Goal: Information Seeking & Learning: Stay updated

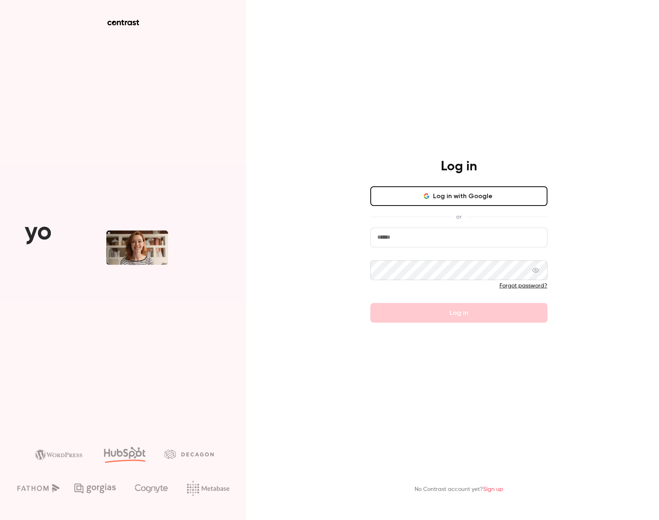
click at [432, 206] on button "Log in with Google" at bounding box center [458, 196] width 177 height 20
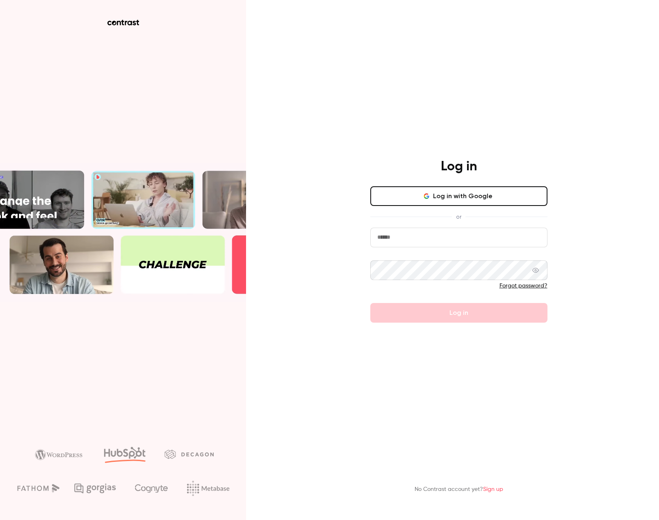
type input "**********"
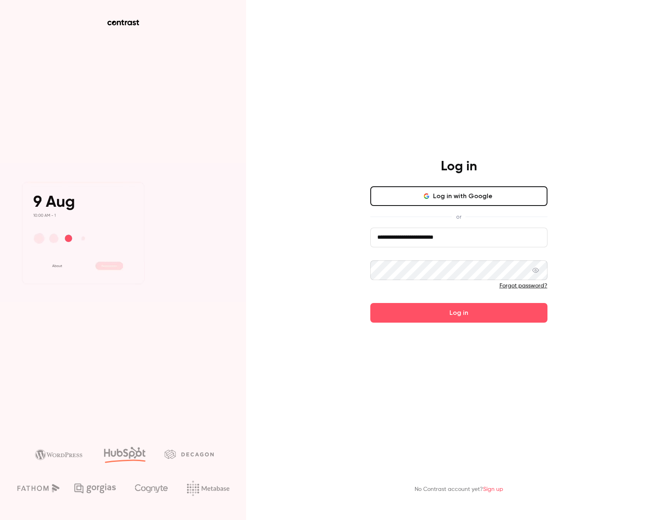
click at [500, 316] on button "Log in" at bounding box center [458, 313] width 177 height 20
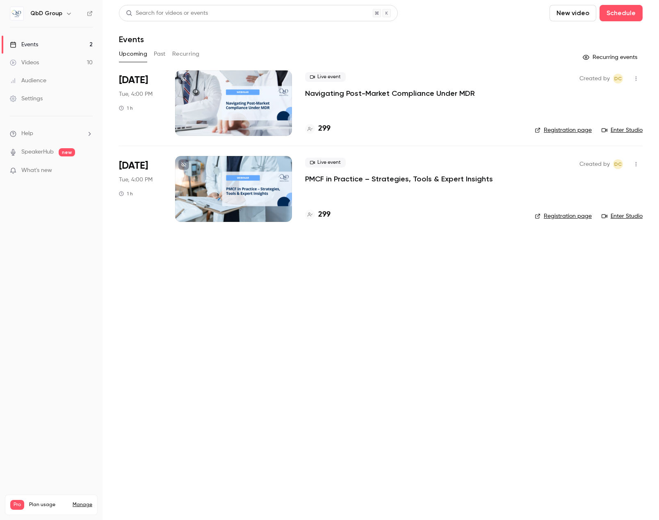
click at [145, 295] on main "Search for videos or events New video Schedule Events Upcoming Past Recurring R…" at bounding box center [380, 260] width 556 height 520
click at [154, 282] on main "Search for videos or events New video Schedule Events Upcoming Past Recurring R…" at bounding box center [380, 260] width 556 height 520
click at [64, 168] on p "What's new" at bounding box center [45, 170] width 70 height 9
